Goal: Complete application form

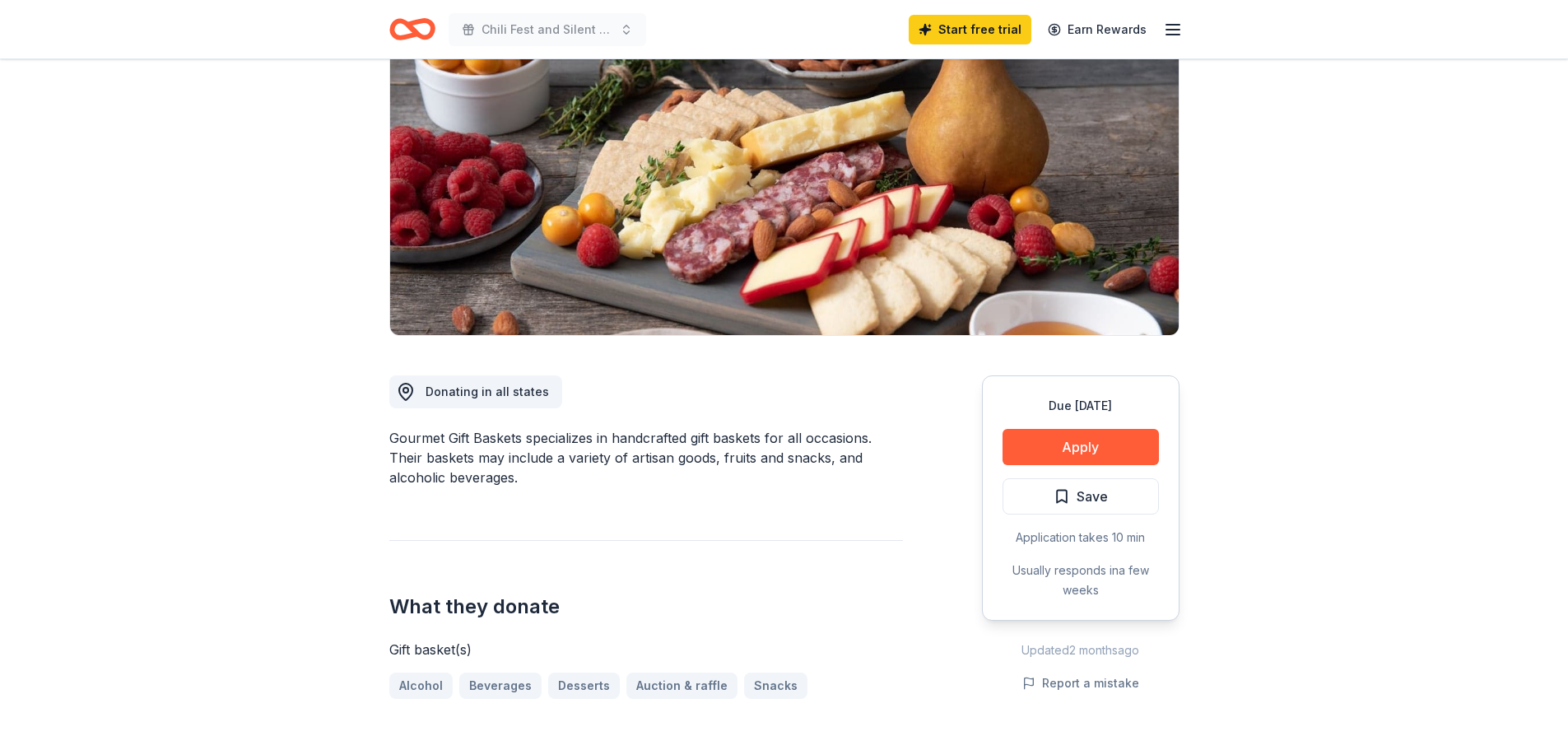
scroll to position [247, 0]
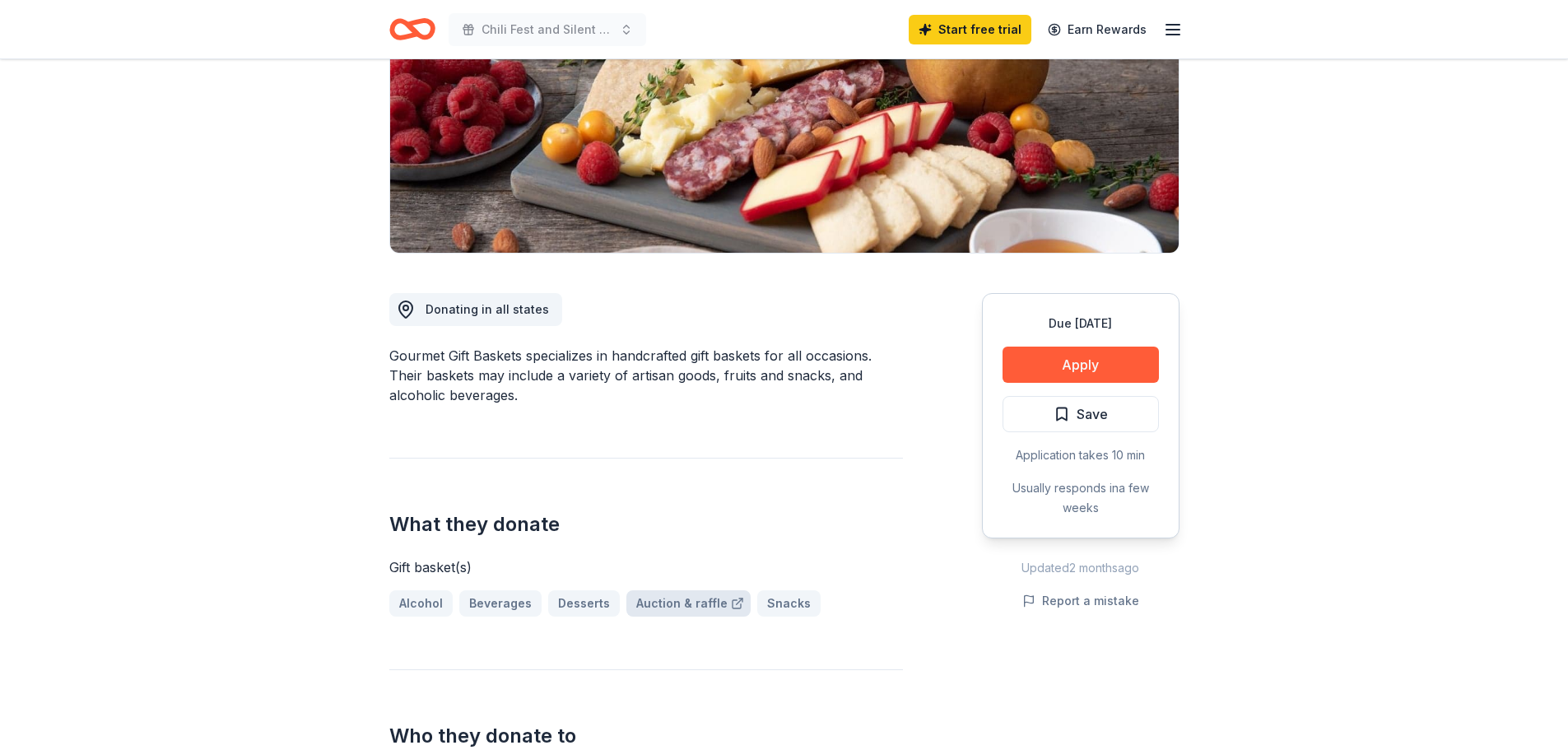
click at [662, 605] on link "Auction & raffle" at bounding box center [688, 603] width 124 height 26
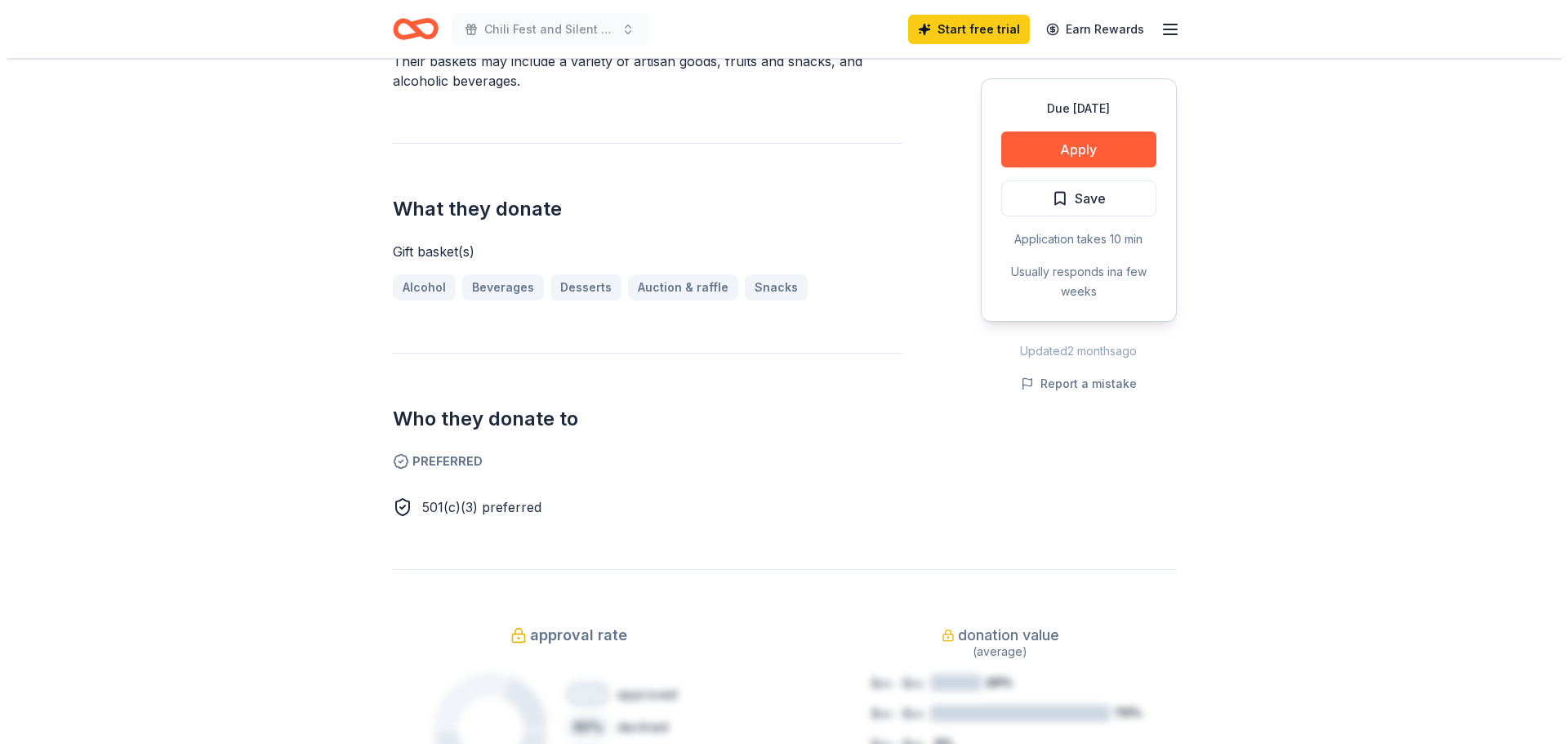
scroll to position [490, 0]
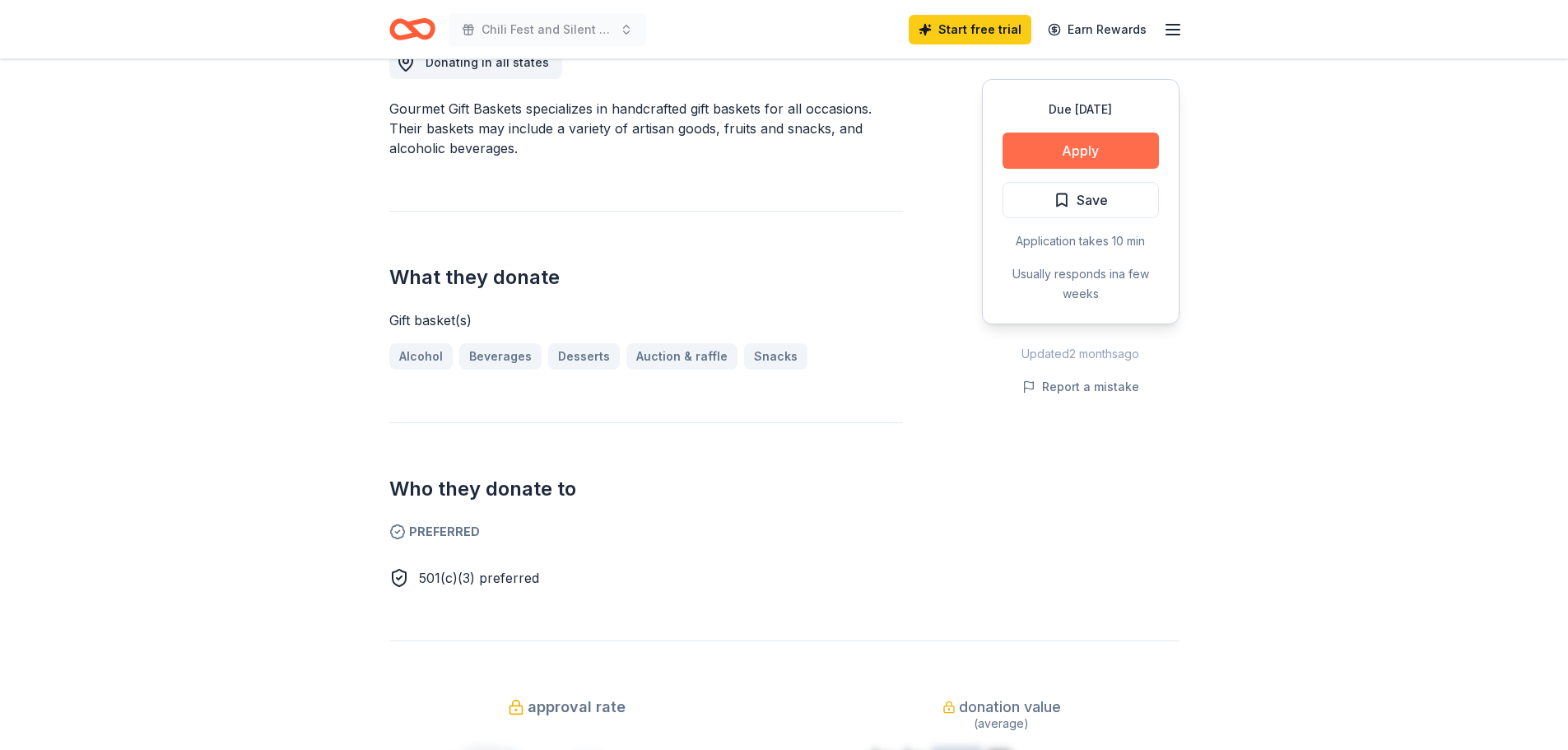
click at [1106, 144] on button "Apply" at bounding box center [1080, 151] width 156 height 36
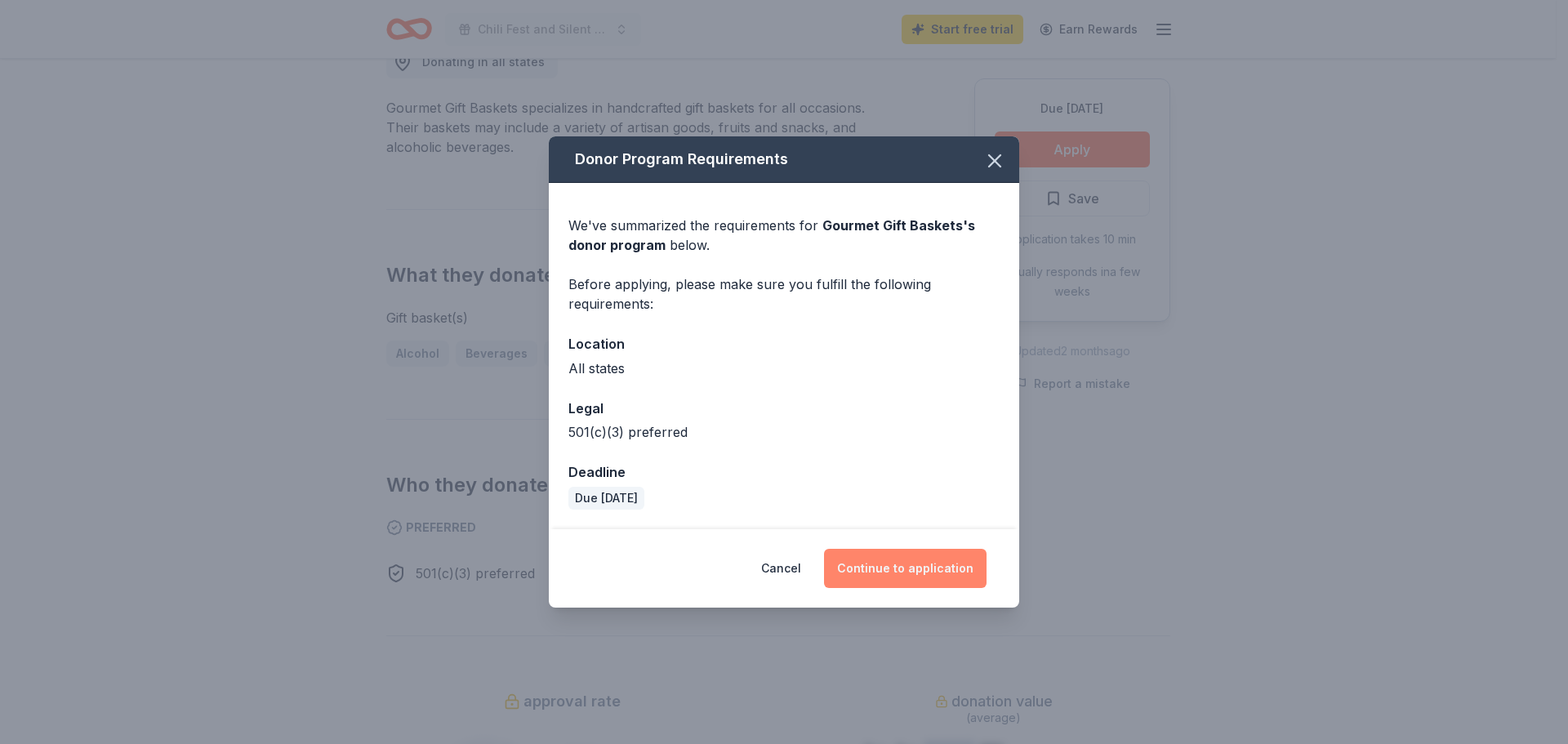
click at [908, 571] on button "Continue to application" at bounding box center [905, 568] width 163 height 39
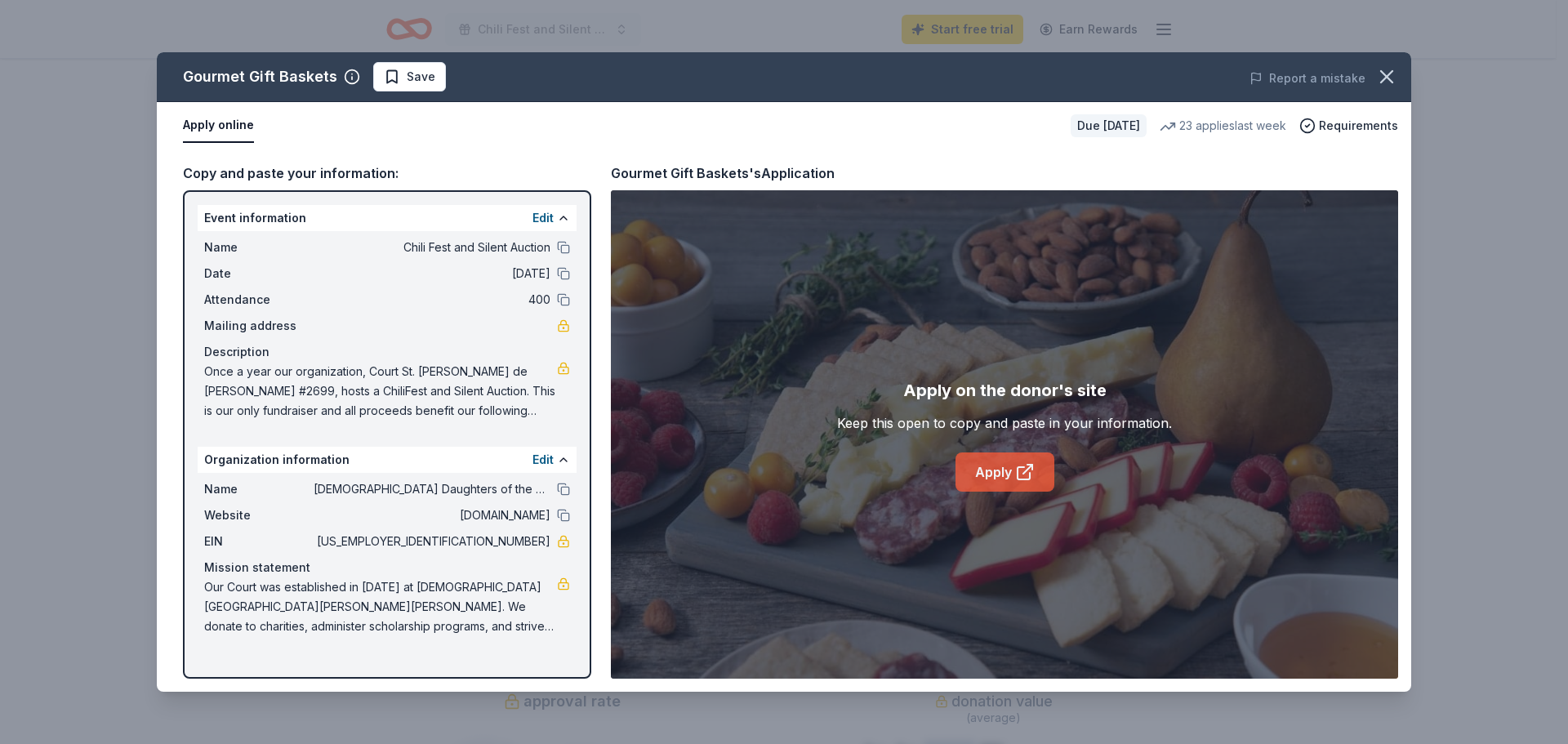
click at [988, 473] on link "Apply" at bounding box center [1005, 471] width 99 height 39
